Goal: Task Accomplishment & Management: Manage account settings

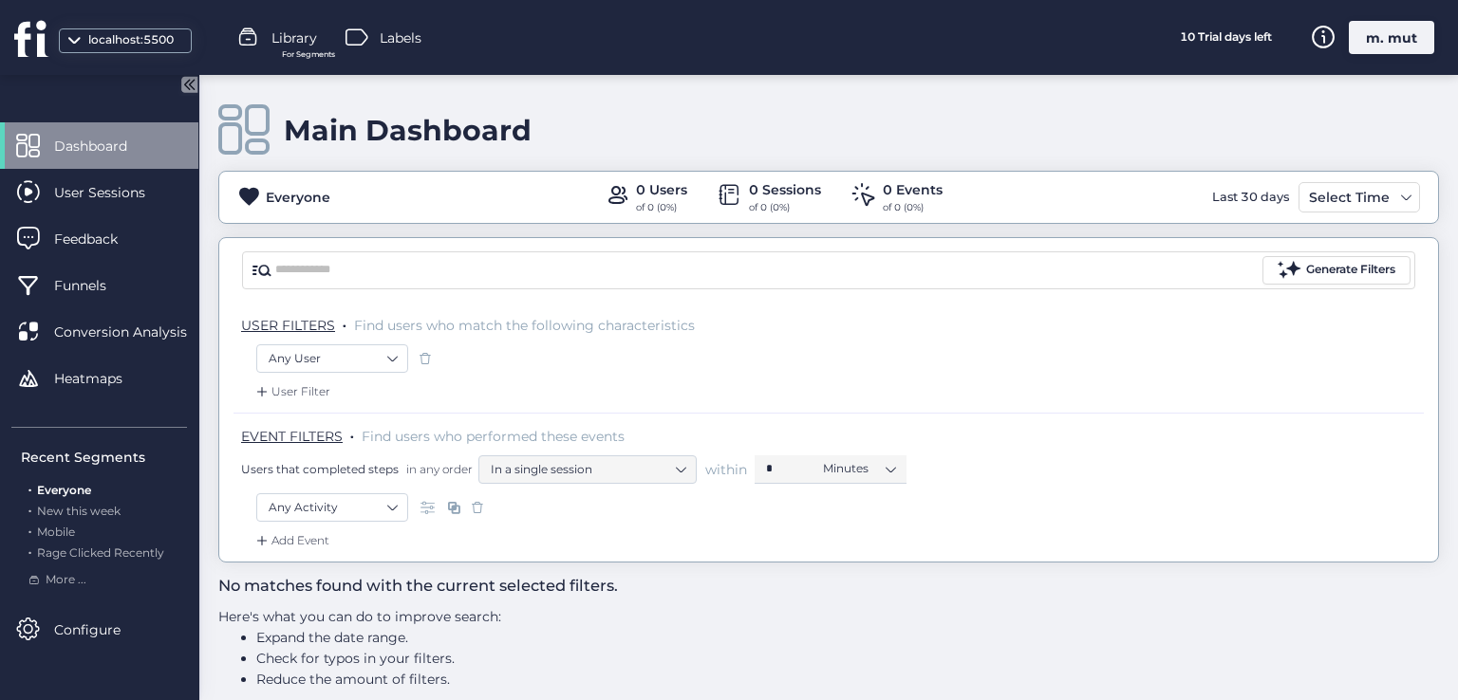
click at [1404, 50] on div "m. mut" at bounding box center [1391, 37] width 85 height 33
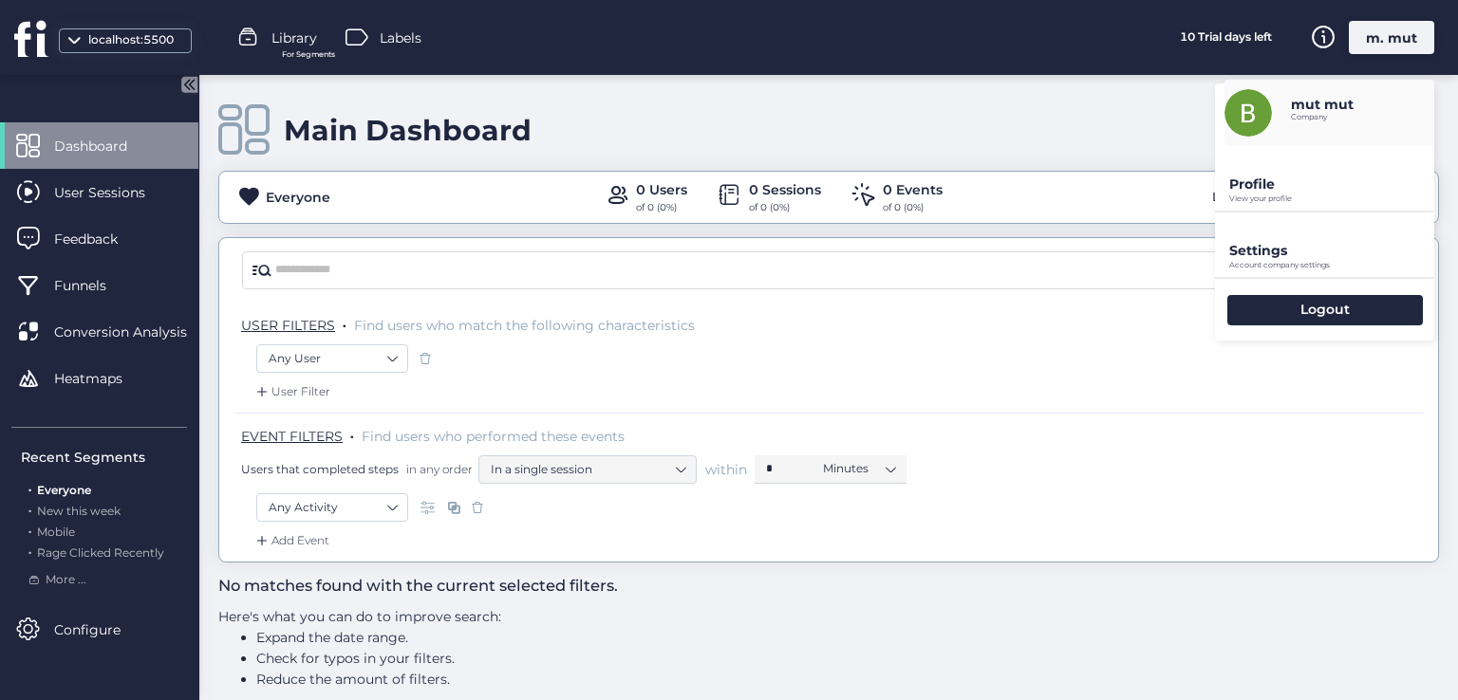
click at [1288, 192] on p "Profile" at bounding box center [1331, 184] width 205 height 17
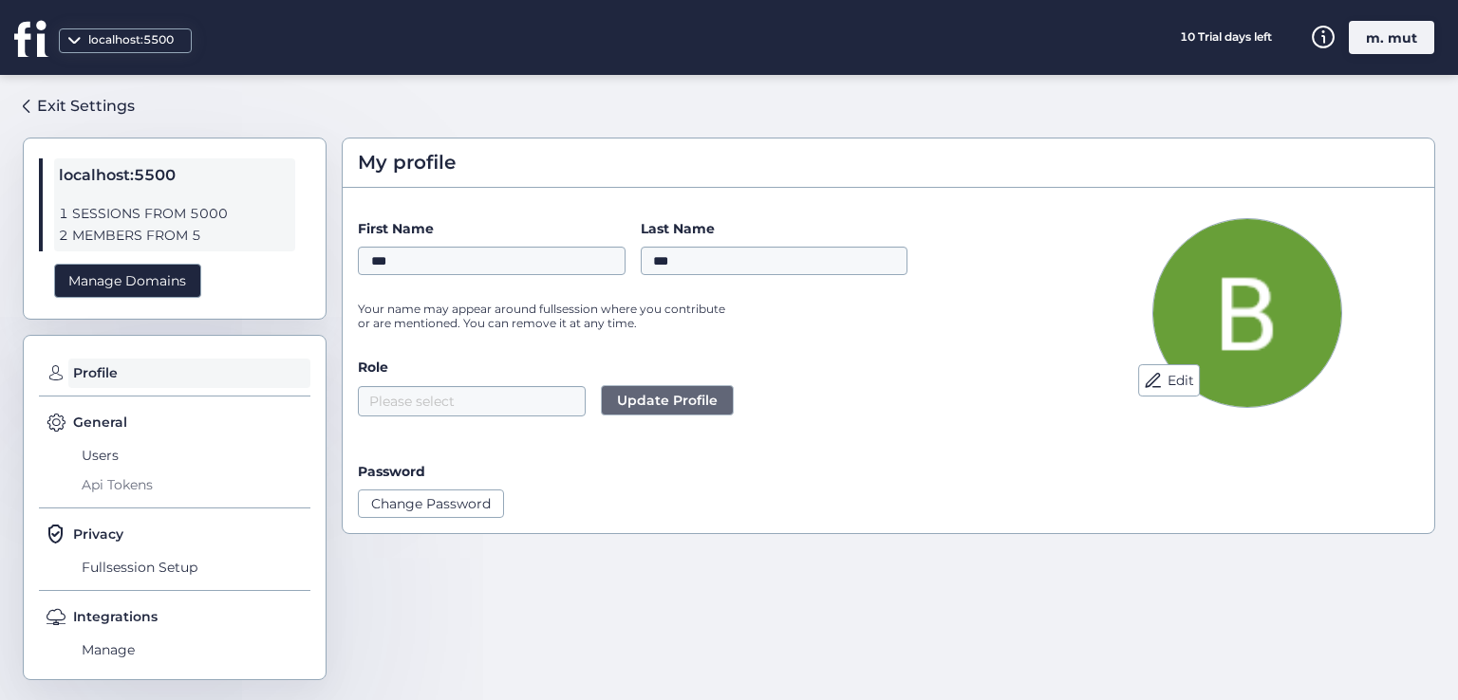
click at [99, 471] on span "Api Tokens" at bounding box center [193, 486] width 233 height 30
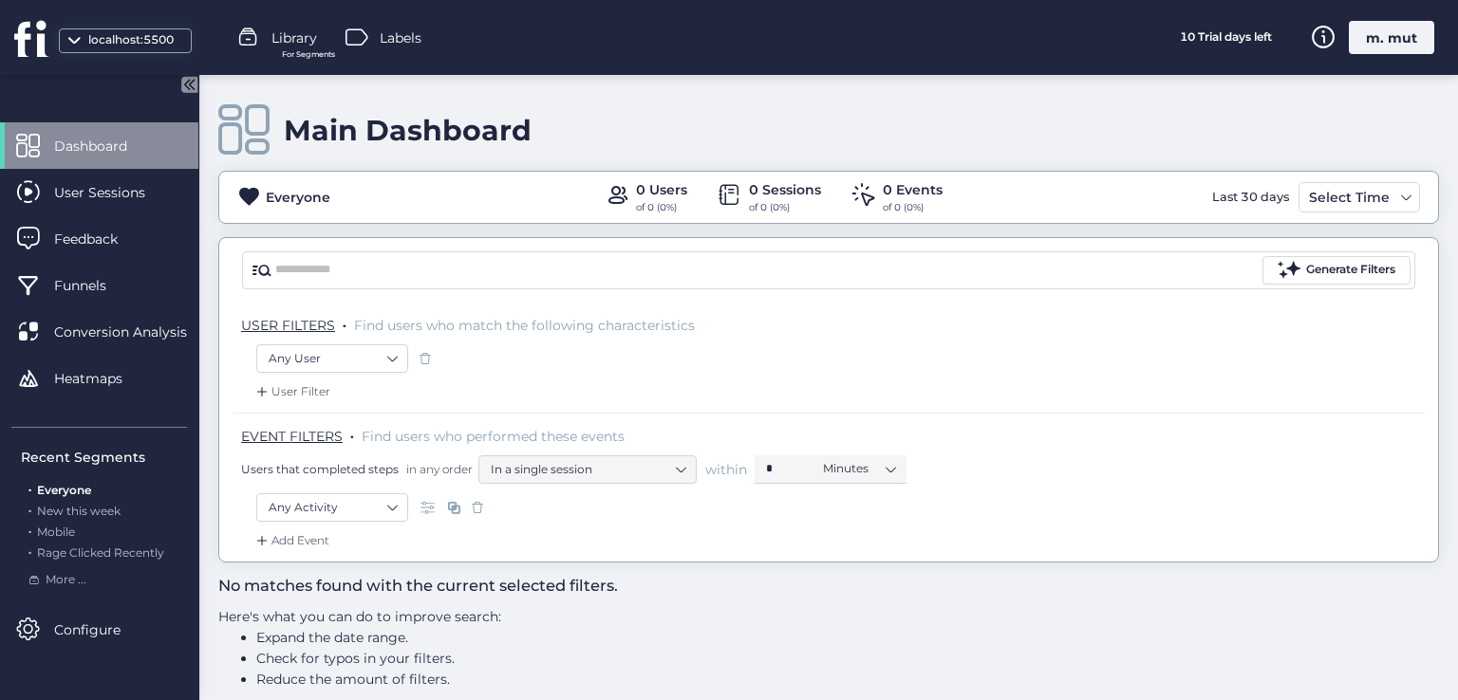
click at [1340, 9] on div at bounding box center [729, 4] width 1458 height 9
click at [1359, 20] on div "localhost:5500 Library For Segments Labels 10 Trial days left m. mut" at bounding box center [729, 37] width 1458 height 75
click at [1379, 47] on div "m. mut" at bounding box center [1391, 37] width 85 height 33
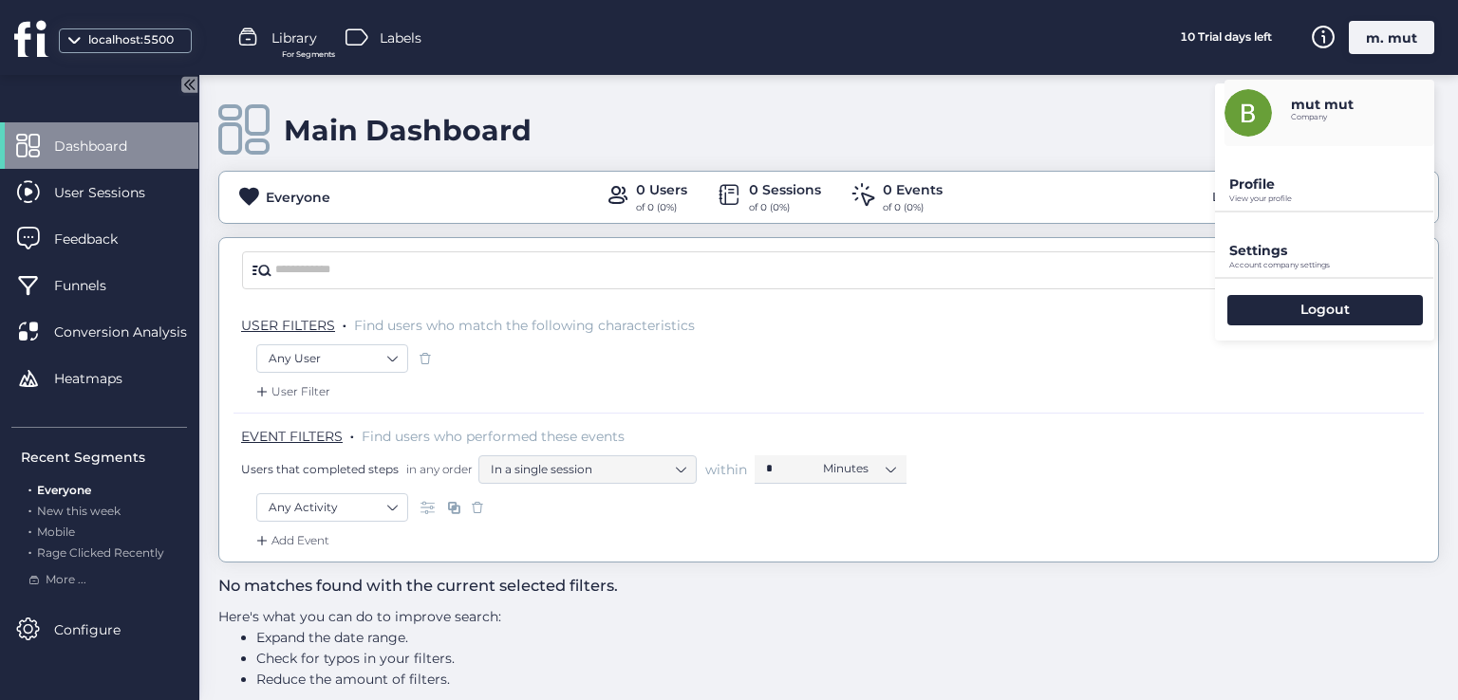
click at [1272, 187] on p "Profile" at bounding box center [1331, 184] width 205 height 17
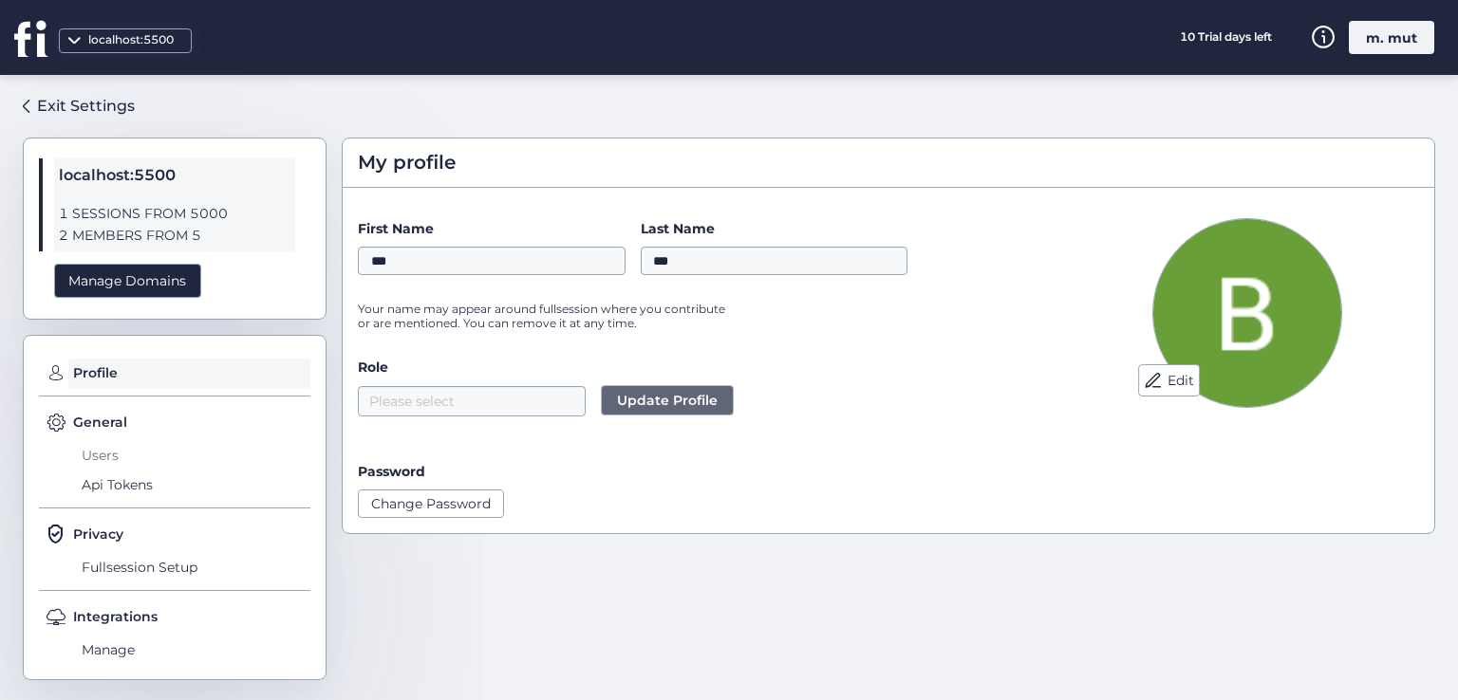
click at [114, 449] on span "Users" at bounding box center [193, 455] width 233 height 30
